Goal: Information Seeking & Learning: Learn about a topic

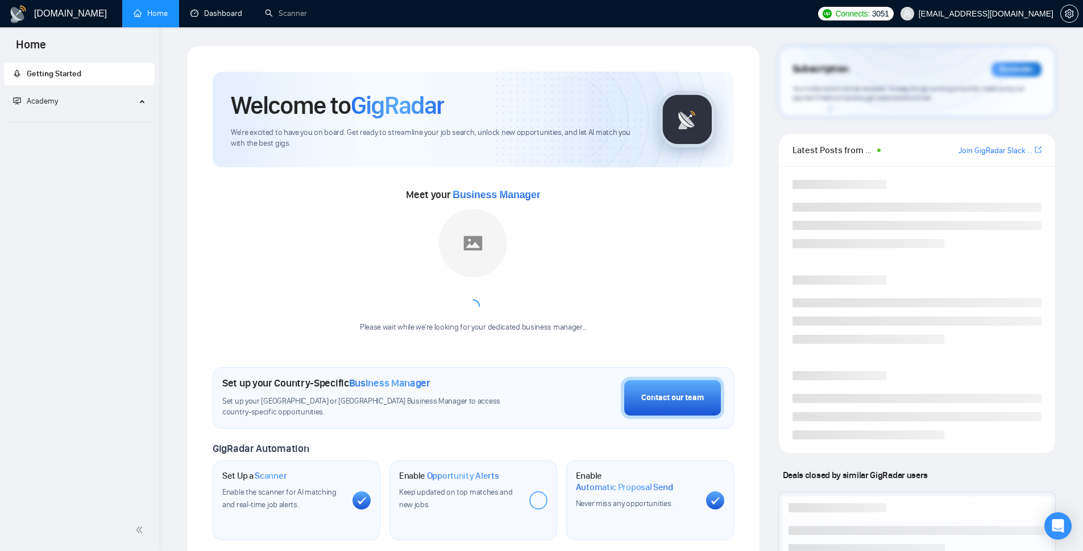
click at [222, 12] on link "Dashboard" at bounding box center [217, 14] width 52 height 10
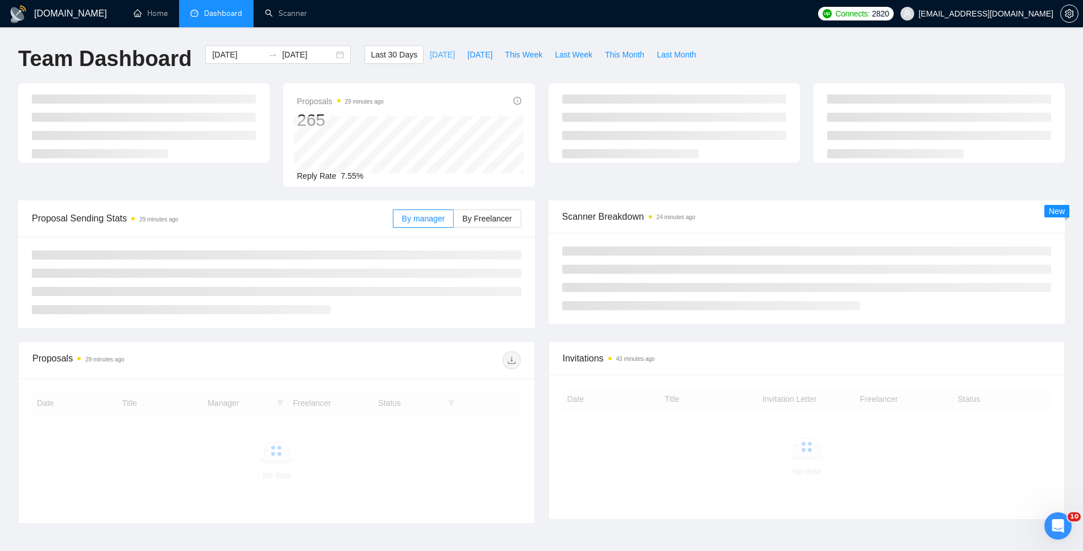
click at [432, 55] on span "[DATE]" at bounding box center [442, 54] width 25 height 13
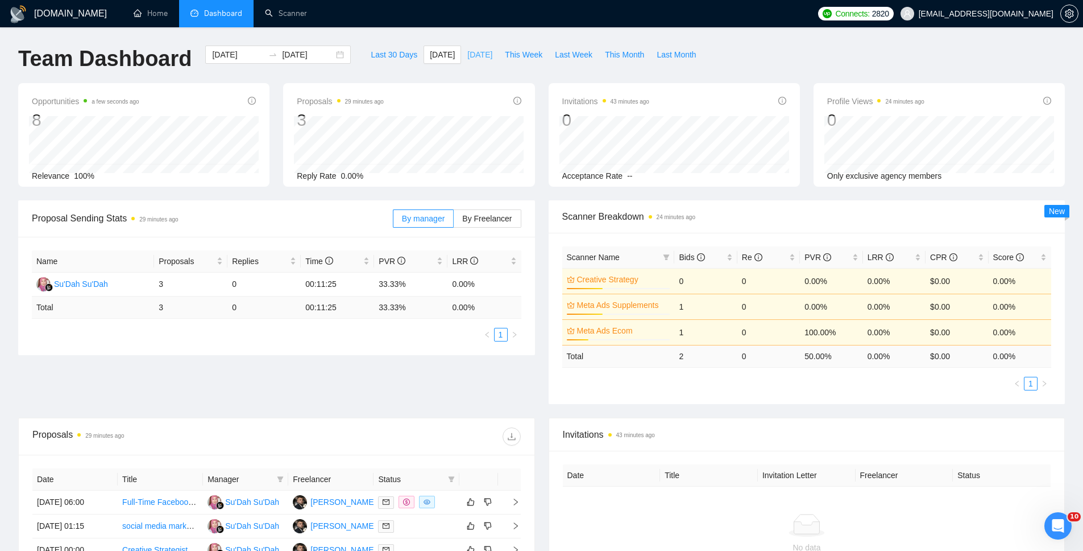
click at [480, 55] on span "[DATE]" at bounding box center [479, 54] width 25 height 13
type input "[DATE]"
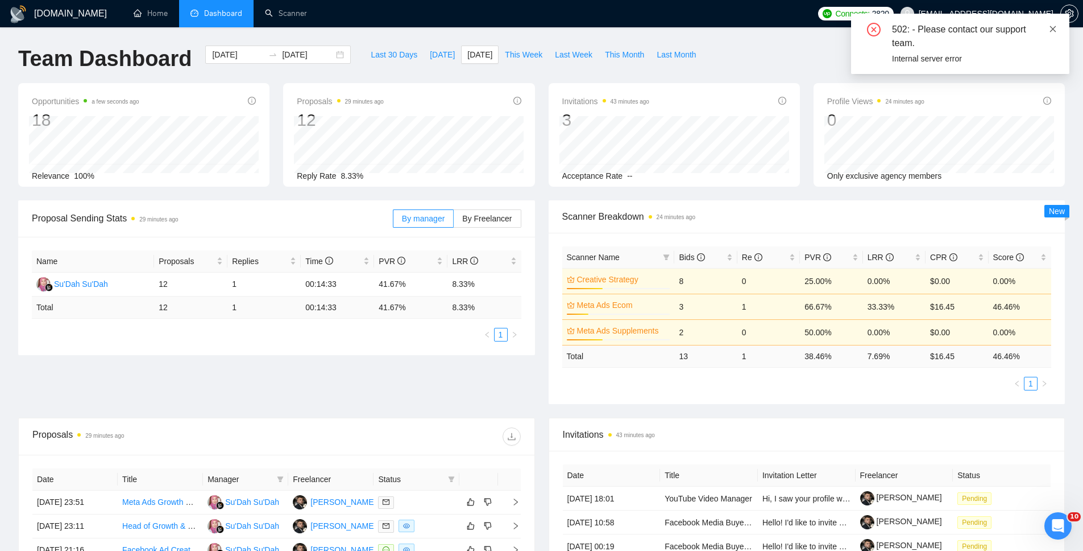
click at [1056, 28] on icon "close" at bounding box center [1053, 29] width 8 height 8
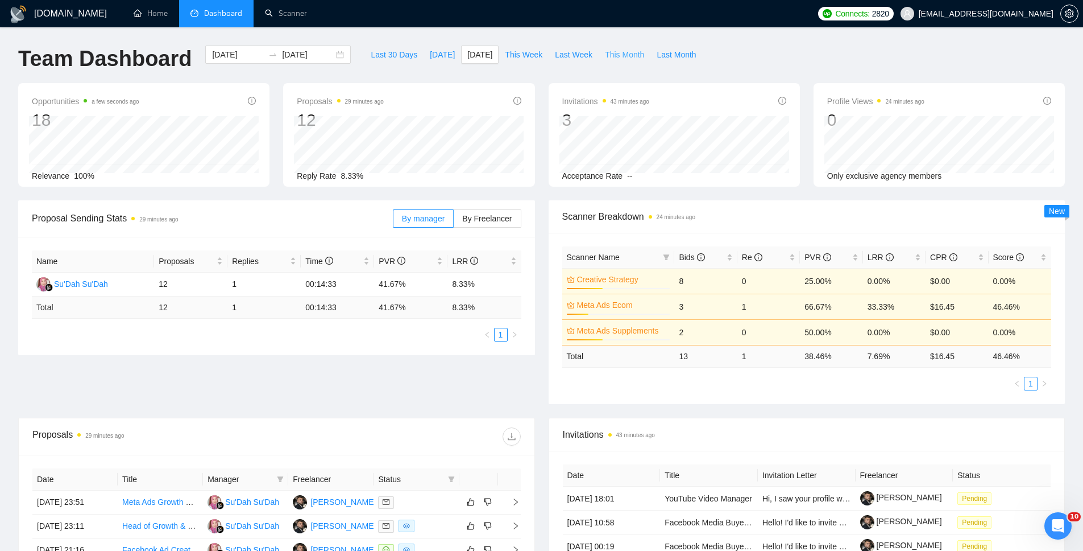
drag, startPoint x: 638, startPoint y: 55, endPoint x: 652, endPoint y: 89, distance: 37.0
click at [637, 56] on span "This Month" at bounding box center [624, 54] width 39 height 13
type input "[DATE]"
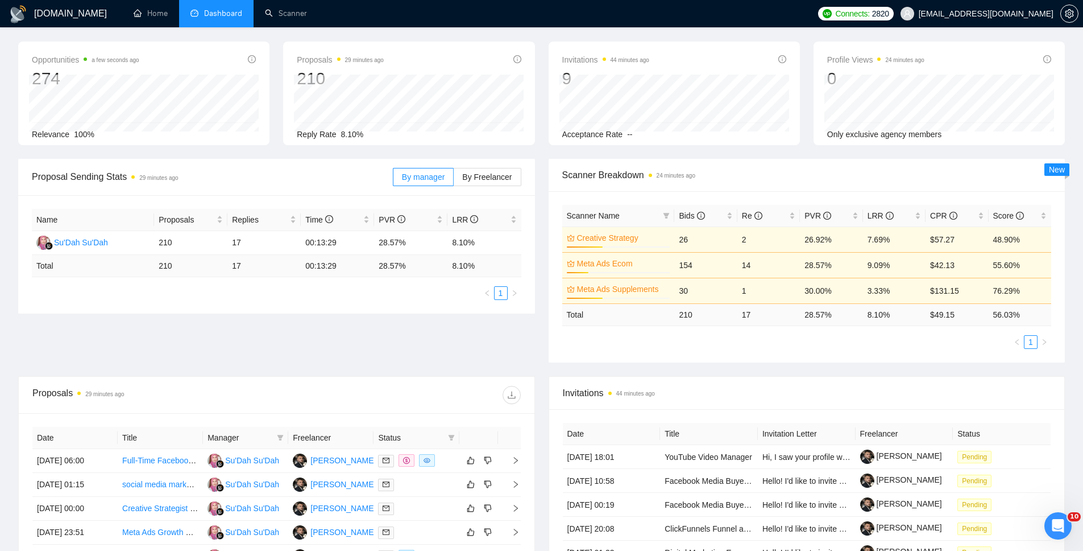
scroll to position [298, 0]
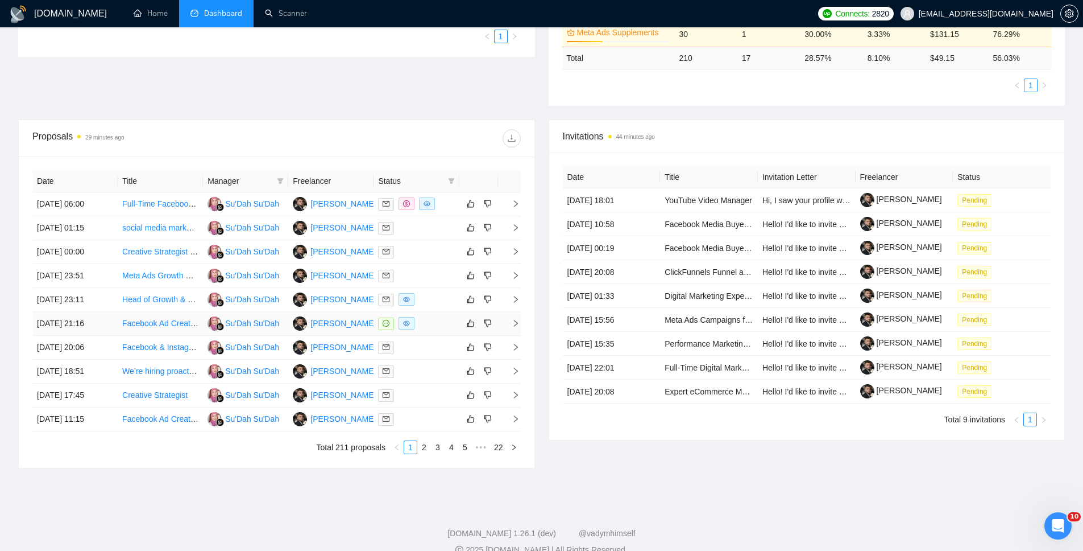
click at [514, 324] on icon "right" at bounding box center [516, 323] width 8 height 8
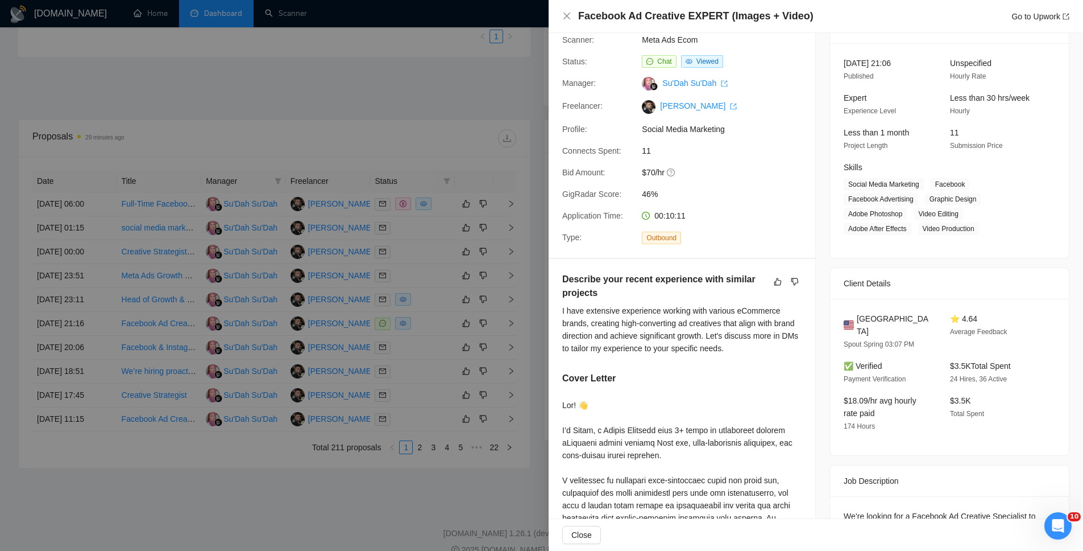
scroll to position [321, 0]
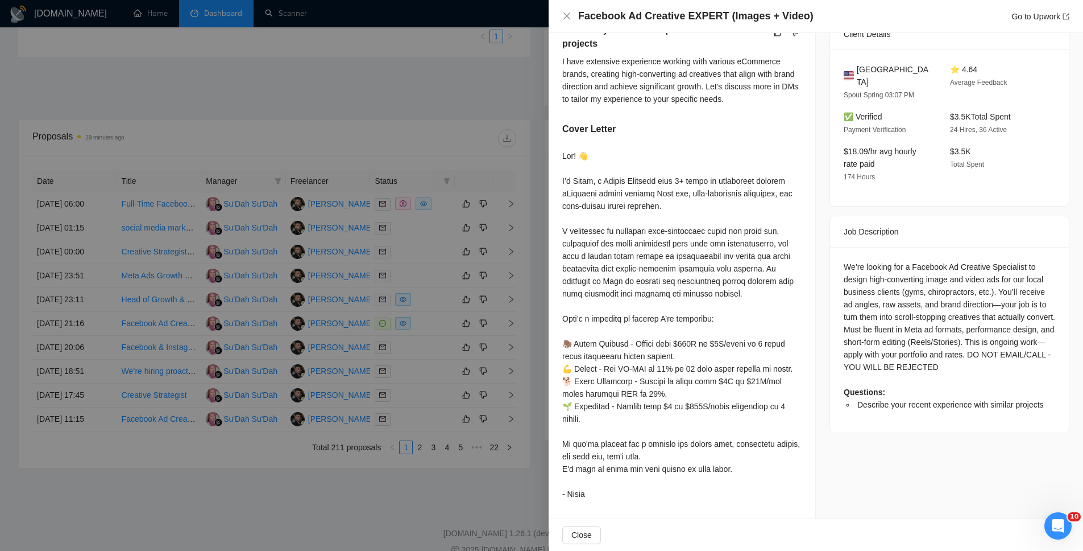
click at [353, 477] on div at bounding box center [541, 275] width 1083 height 551
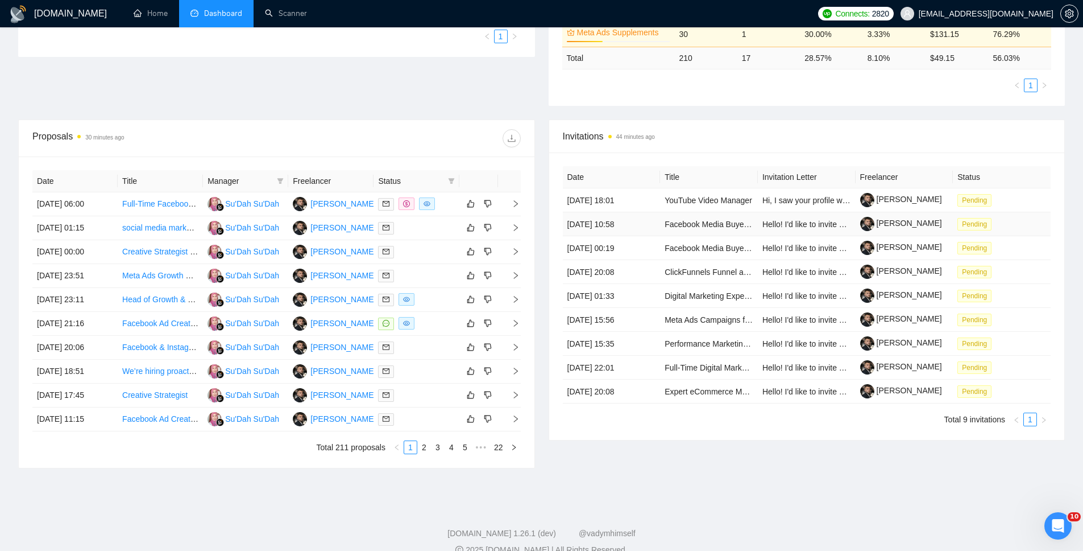
click at [939, 227] on td "[PERSON_NAME]" at bounding box center [905, 224] width 98 height 24
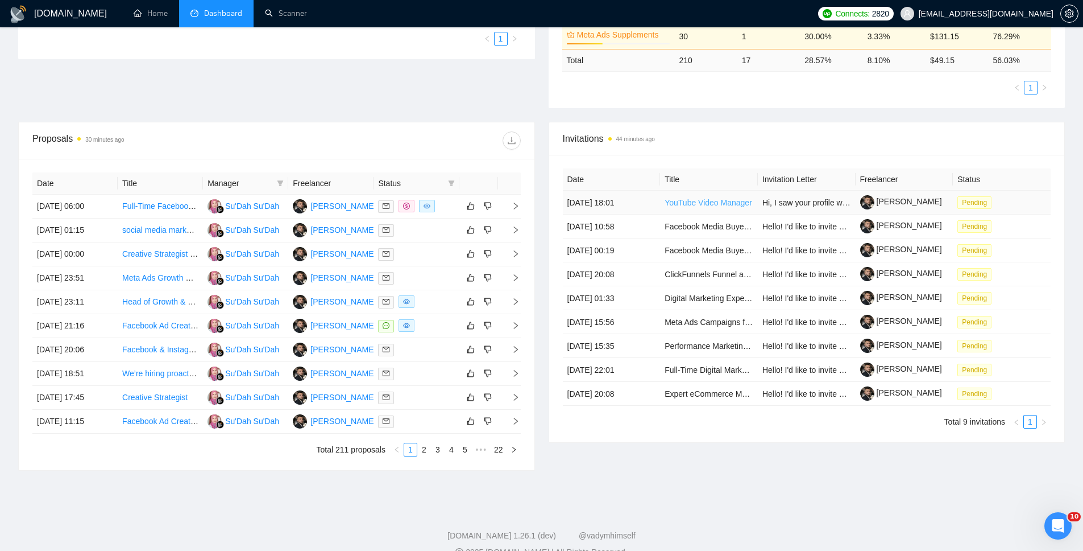
click at [712, 202] on link "YouTube Video Manager" at bounding box center [709, 202] width 88 height 9
